Goal: Find specific page/section: Find specific page/section

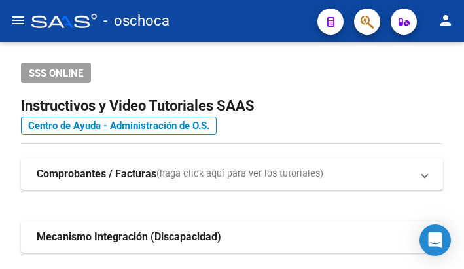
click at [361, 26] on icon "button" at bounding box center [367, 21] width 13 height 15
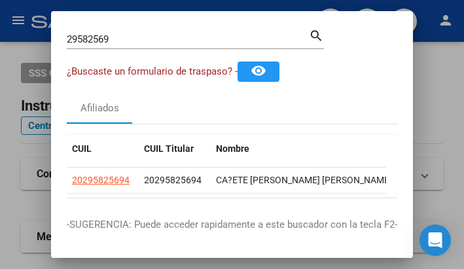
click at [0, 27] on html "menu - oschoca person Firma Express Inicio Calendario SSS Instructivos Contacto…" at bounding box center [232, 134] width 464 height 269
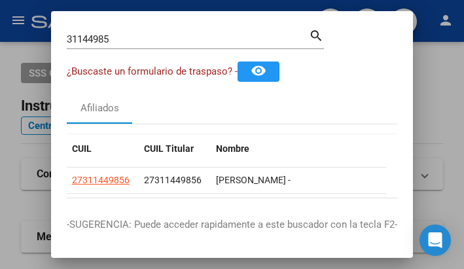
click at [126, 22] on mat-dialog-container "31144985 Buscar (apellido, dni, cuil, nro traspaso, cuit, obra social) search ¿…" at bounding box center [232, 134] width 362 height 247
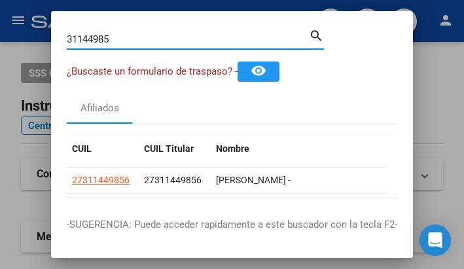
drag, startPoint x: 120, startPoint y: 35, endPoint x: -4, endPoint y: 48, distance: 125.1
click at [0, 48] on html "menu - oschoca person Firma Express Inicio Calendario SSS Instructivos Contacto…" at bounding box center [232, 134] width 464 height 269
click at [125, 45] on input "31144985" at bounding box center [188, 39] width 242 height 12
drag, startPoint x: 120, startPoint y: 40, endPoint x: -5, endPoint y: 5, distance: 130.4
click at [0, 5] on html "menu - oschoca person Firma Express Inicio Calendario SSS Instructivos Contacto…" at bounding box center [232, 134] width 464 height 269
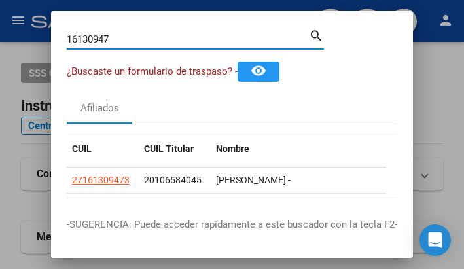
drag, startPoint x: 132, startPoint y: 38, endPoint x: -103, endPoint y: 12, distance: 235.8
click at [0, 12] on html "menu - oschoca person Firma Express Inicio Calendario SSS Instructivos Contacto…" at bounding box center [232, 134] width 464 height 269
type input "5"
drag, startPoint x: 114, startPoint y: 37, endPoint x: 24, endPoint y: 18, distance: 91.7
click at [26, 18] on div "27464351 Buscar (apellido, dni, cuil, nro traspaso, cuit, obra social) search ¿…" at bounding box center [232, 134] width 464 height 269
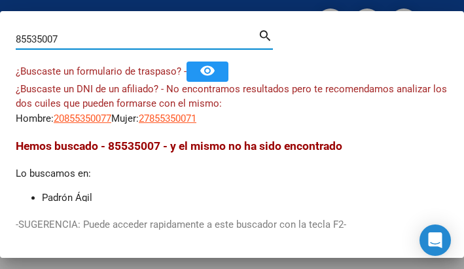
drag, startPoint x: 67, startPoint y: 38, endPoint x: -278, endPoint y: -54, distance: 356.3
click at [0, 0] on html "menu - oschoca person Firma Express Inicio Calendario SSS Instructivos Contacto…" at bounding box center [232, 134] width 464 height 269
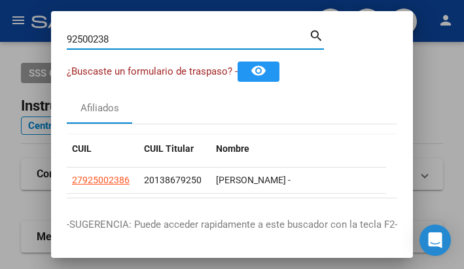
drag, startPoint x: 153, startPoint y: 39, endPoint x: -11, endPoint y: 14, distance: 166.3
click at [0, 14] on html "menu - oschoca person Firma Express Inicio Calendario SSS Instructivos Contacto…" at bounding box center [232, 134] width 464 height 269
type input "31144985"
